Goal: Task Accomplishment & Management: Manage account settings

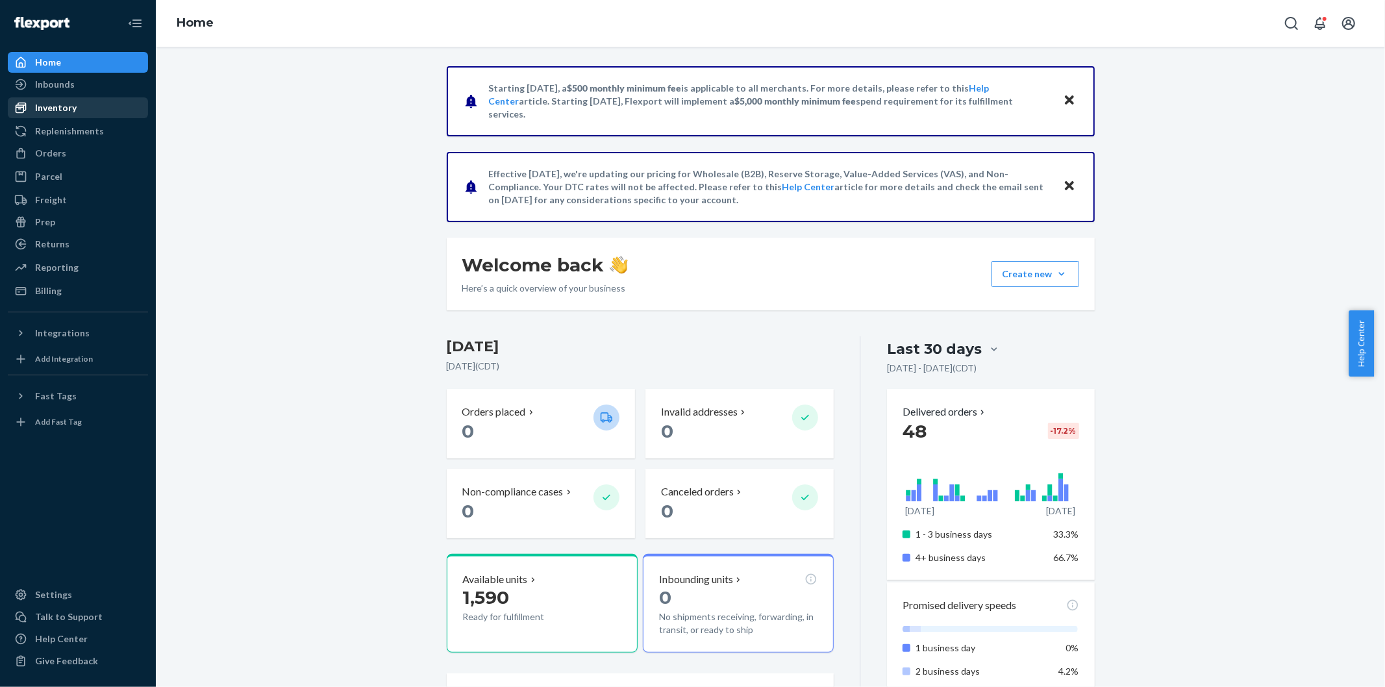
click at [95, 108] on div "Inventory" at bounding box center [78, 108] width 138 height 18
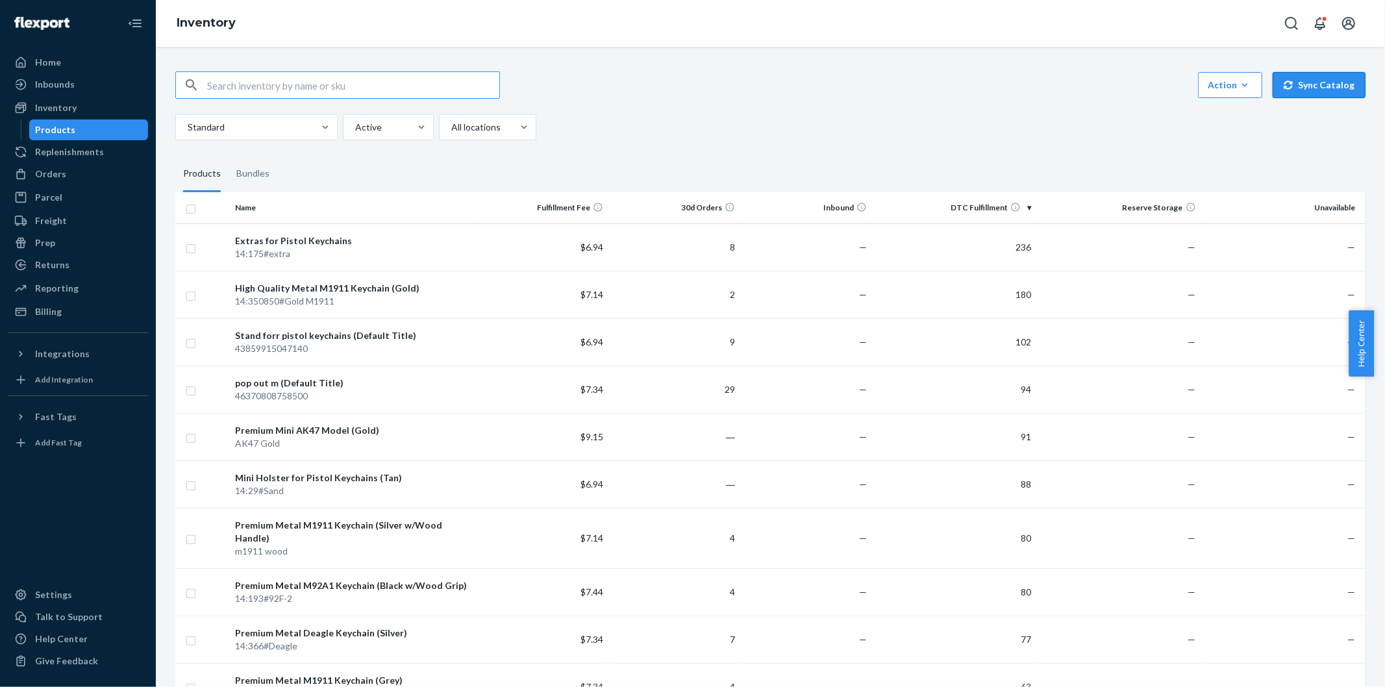
click at [1320, 94] on button "Sync Catalog" at bounding box center [1318, 85] width 93 height 26
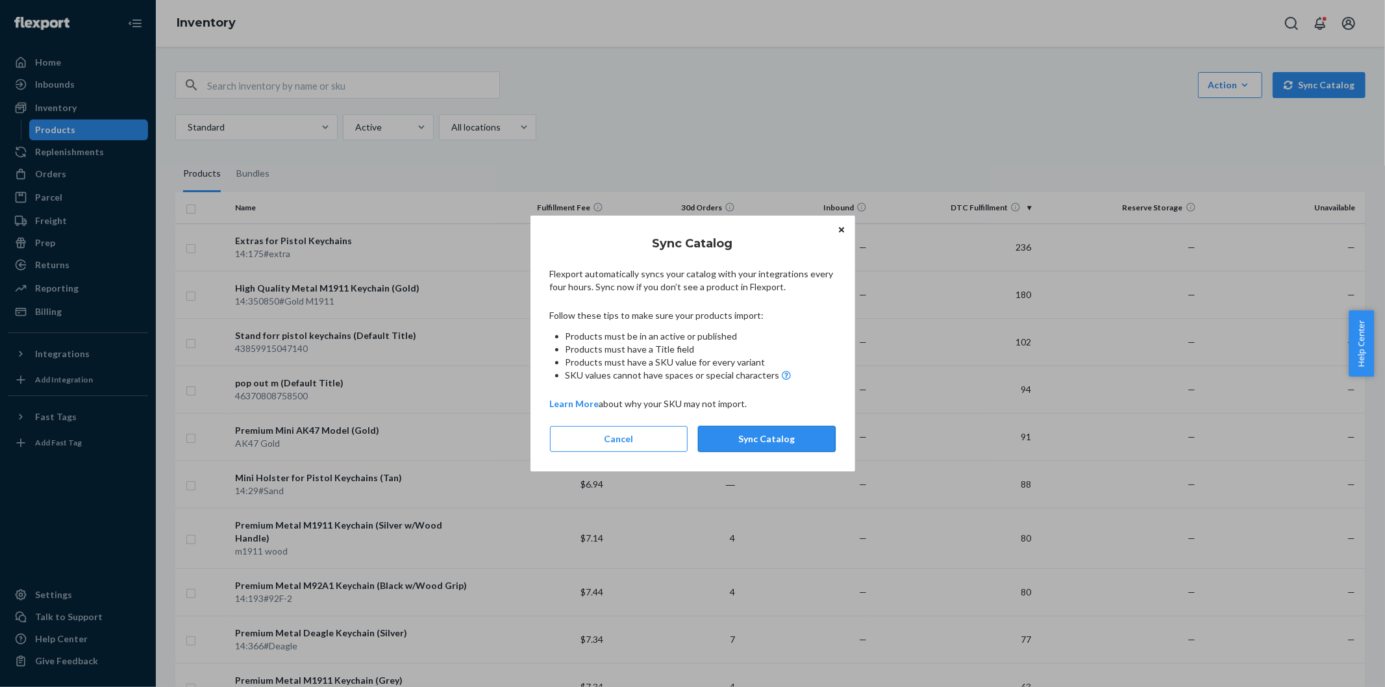
click at [768, 445] on button "Sync Catalog" at bounding box center [767, 439] width 138 height 26
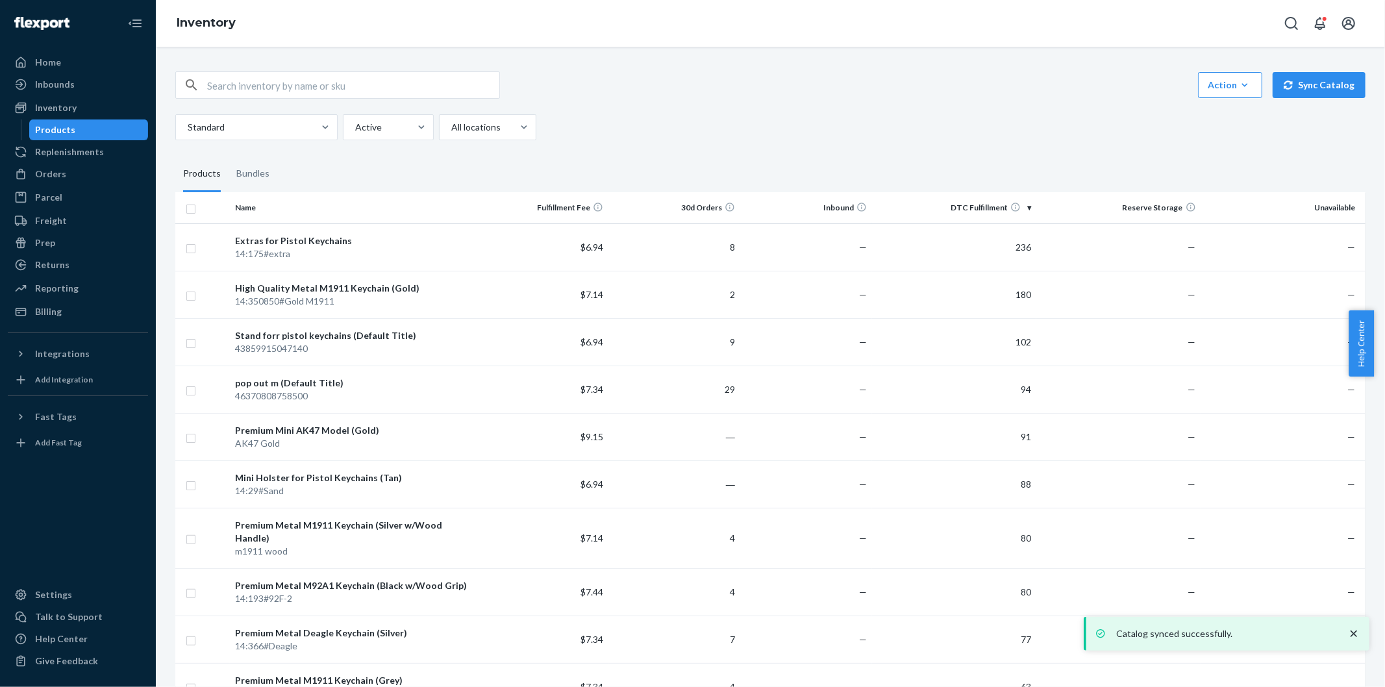
click at [288, 88] on input "text" at bounding box center [353, 85] width 292 height 26
type input "mini rev"
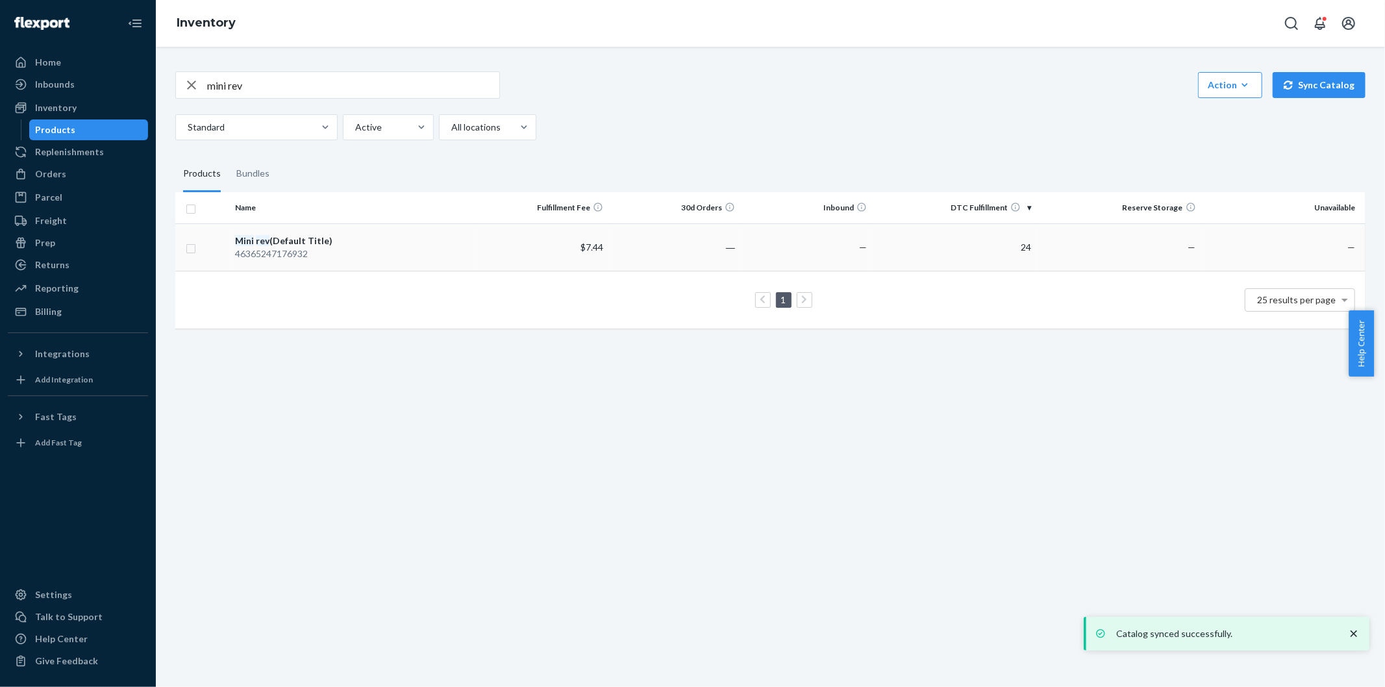
click at [367, 243] on div "Mini rev (Default Title)" at bounding box center [353, 240] width 236 height 13
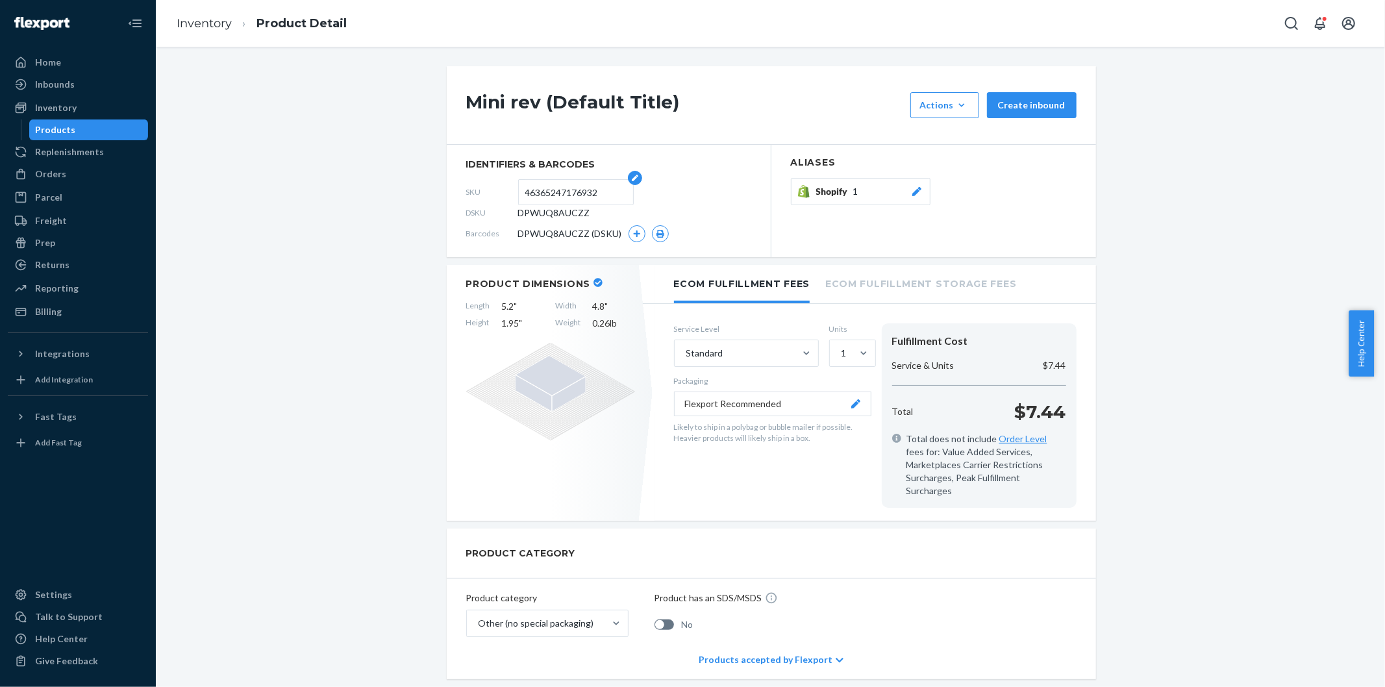
click at [591, 190] on input "46365247176932" at bounding box center [575, 192] width 101 height 25
